Goal: Navigation & Orientation: Go to known website

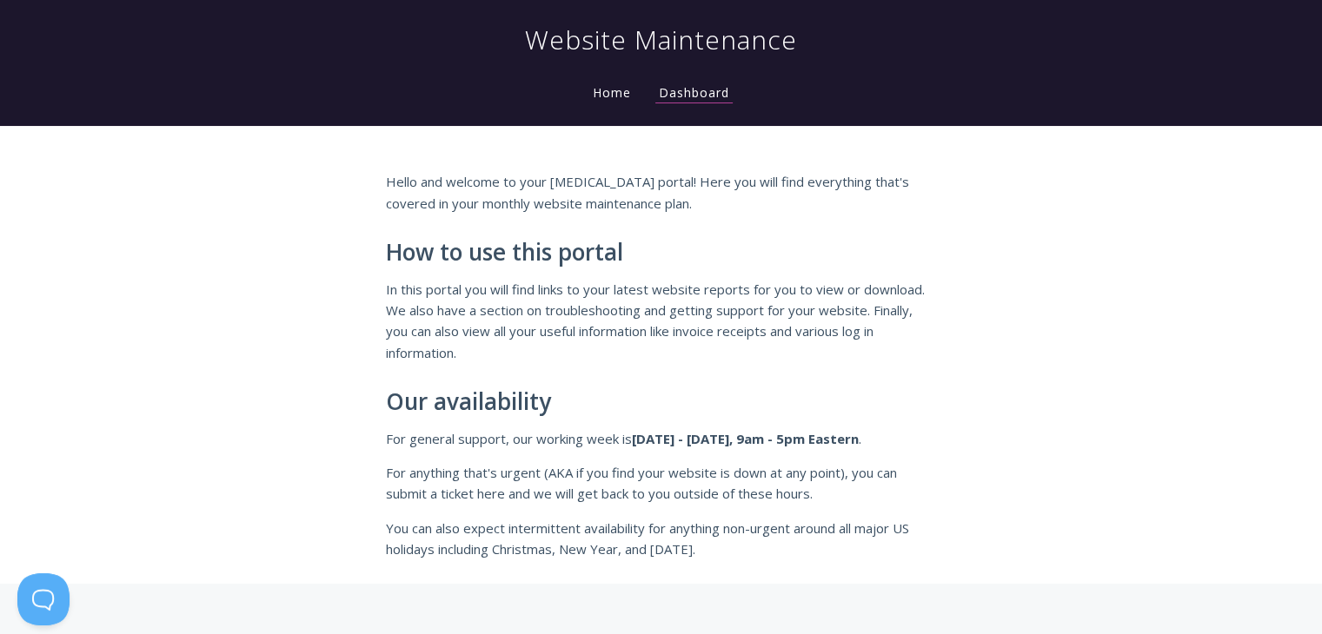
scroll to position [211, 0]
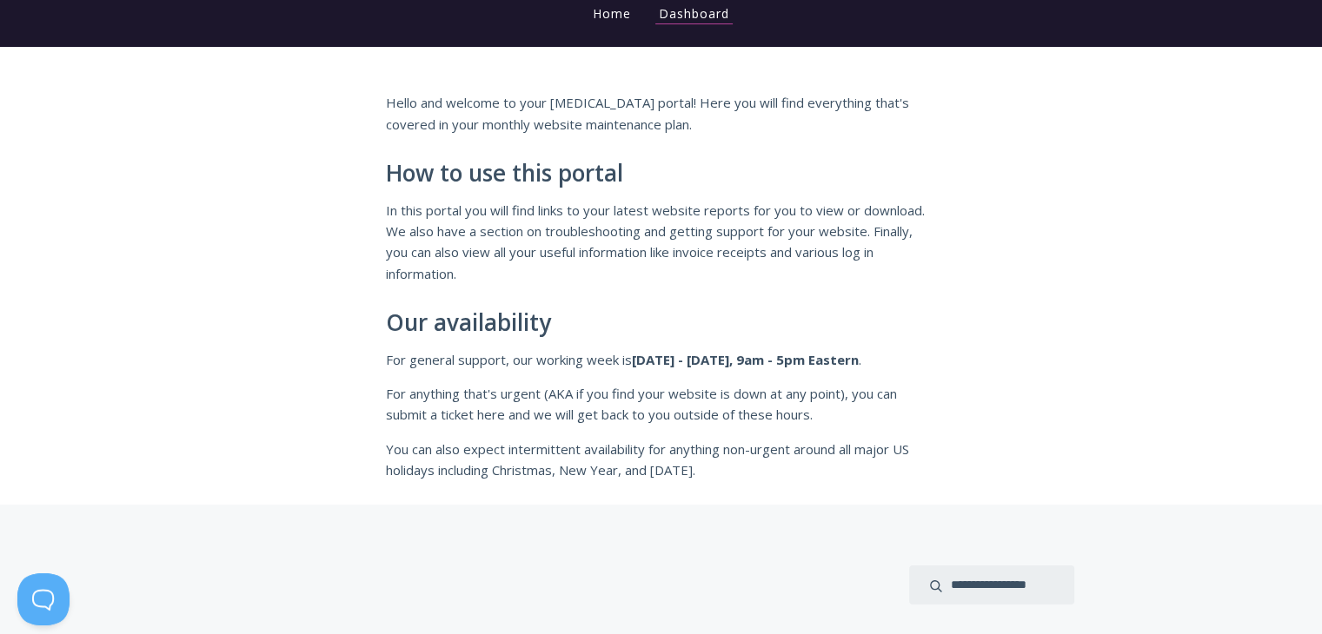
click at [607, 11] on link "Home" at bounding box center [611, 13] width 45 height 17
